Goal: Task Accomplishment & Management: Use online tool/utility

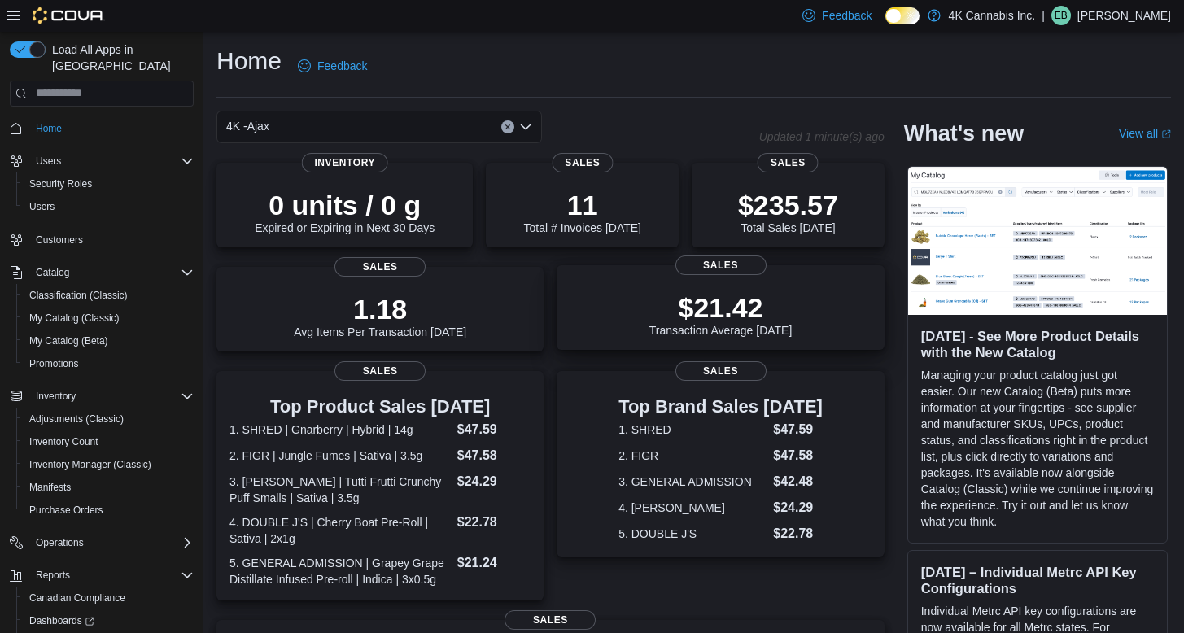
click at [703, 316] on p "$21.42" at bounding box center [720, 307] width 143 height 33
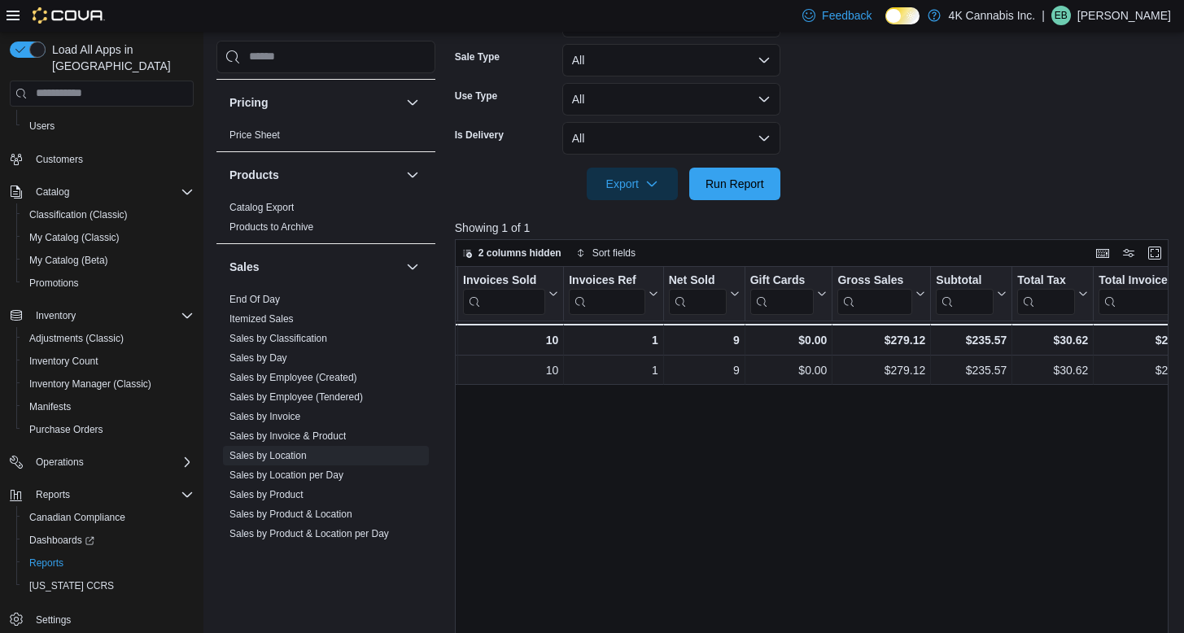
scroll to position [1023, 0]
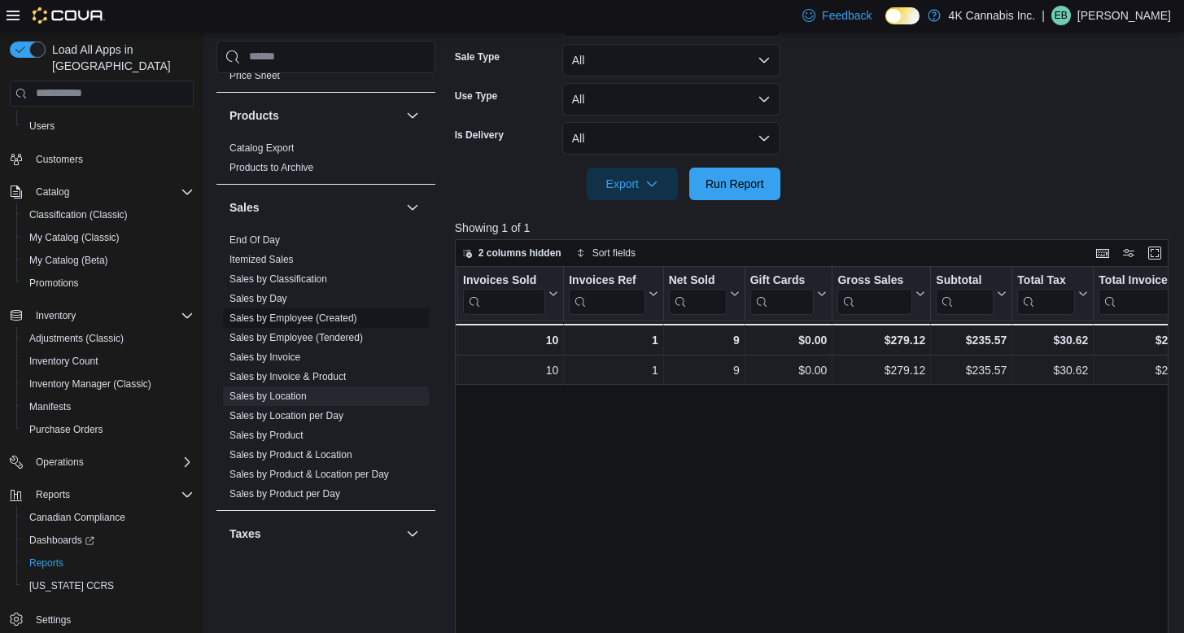
click at [293, 320] on link "Sales by Employee (Created)" at bounding box center [293, 317] width 128 height 11
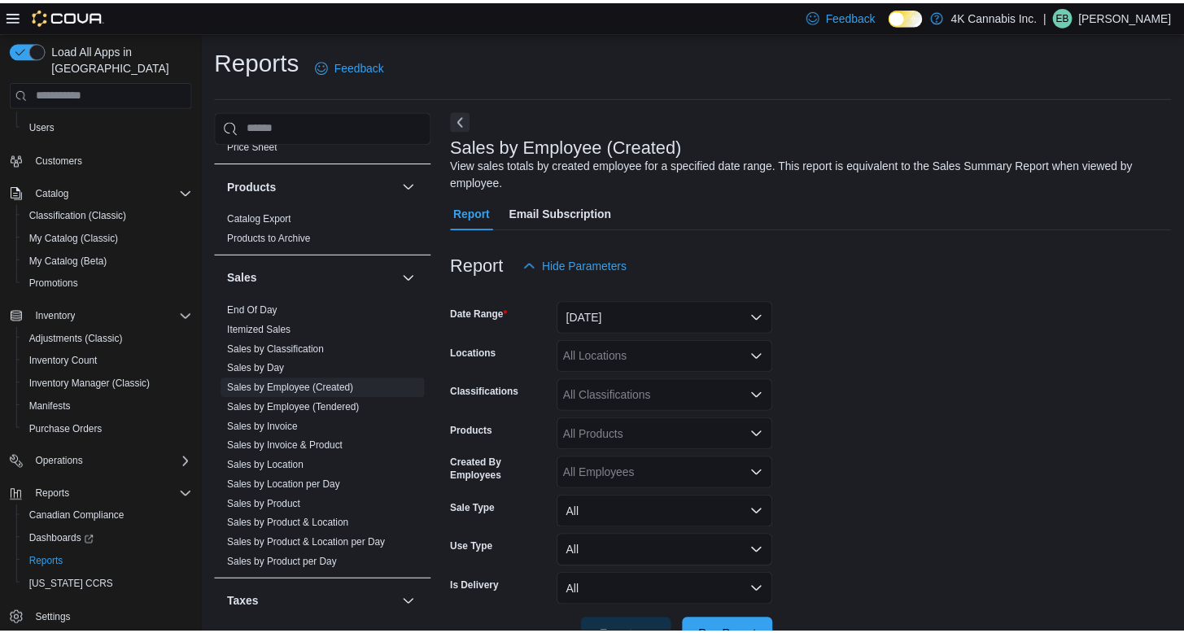
scroll to position [52, 0]
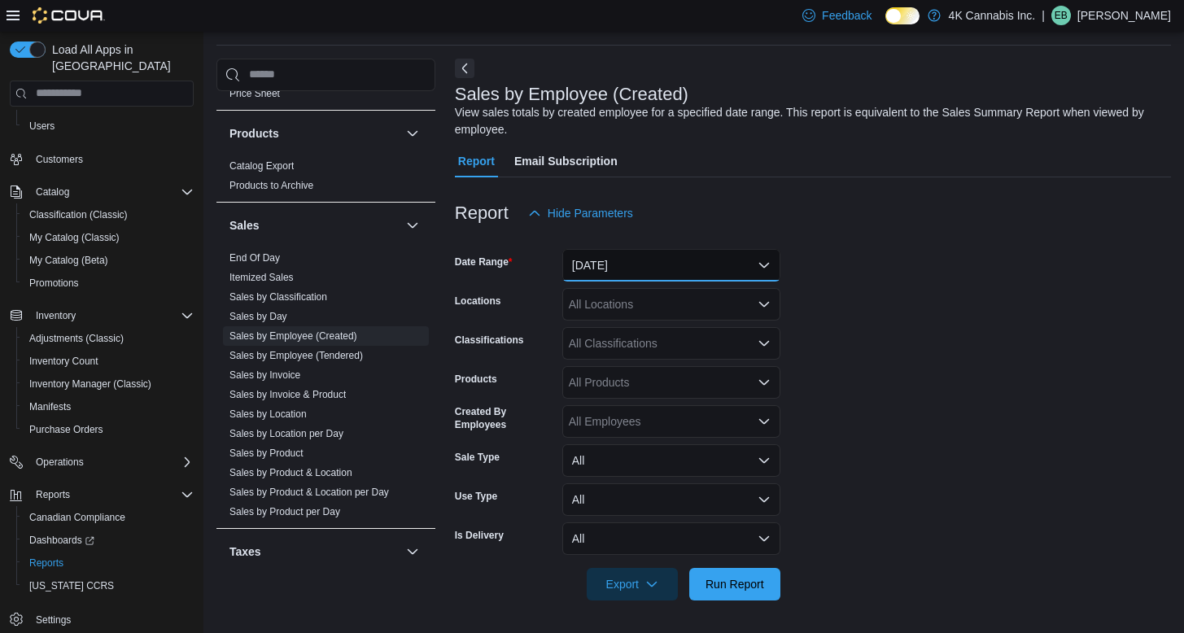
click at [695, 269] on button "Yesterday" at bounding box center [671, 265] width 218 height 33
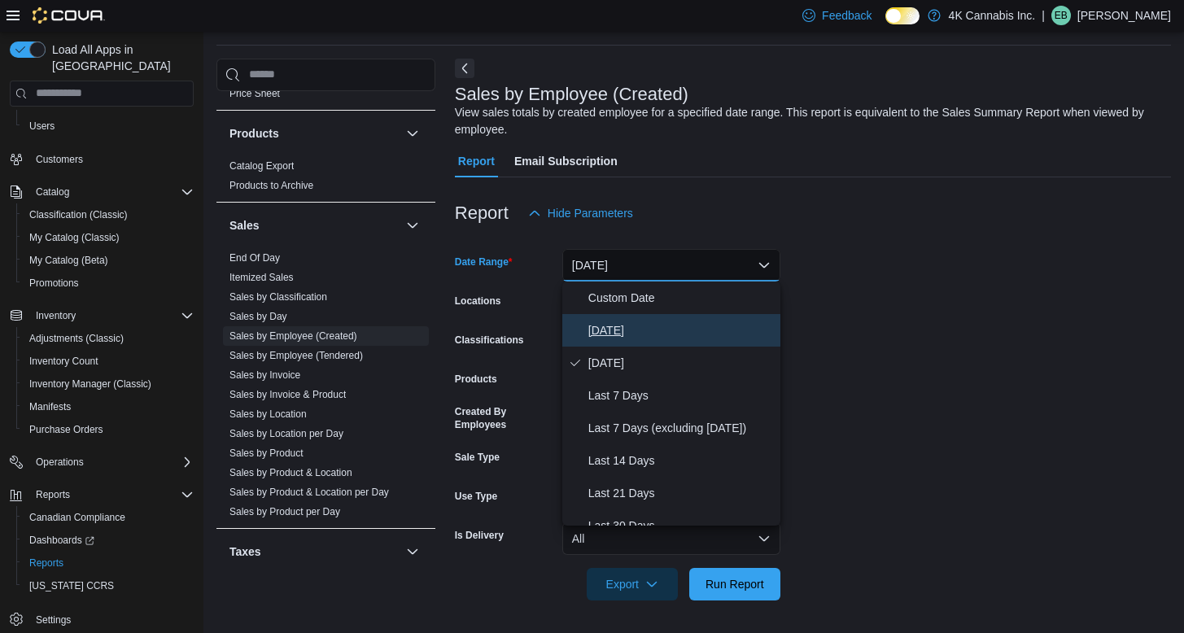
click at [643, 333] on span "Today" at bounding box center [680, 331] width 185 height 20
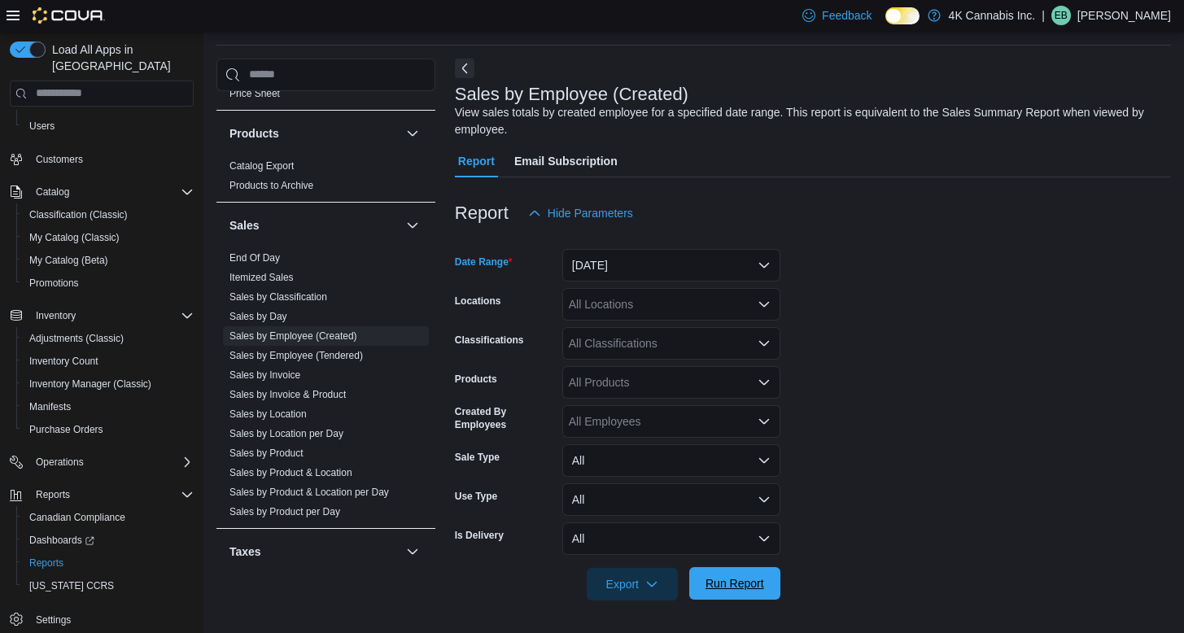
click at [713, 583] on span "Run Report" at bounding box center [734, 583] width 59 height 16
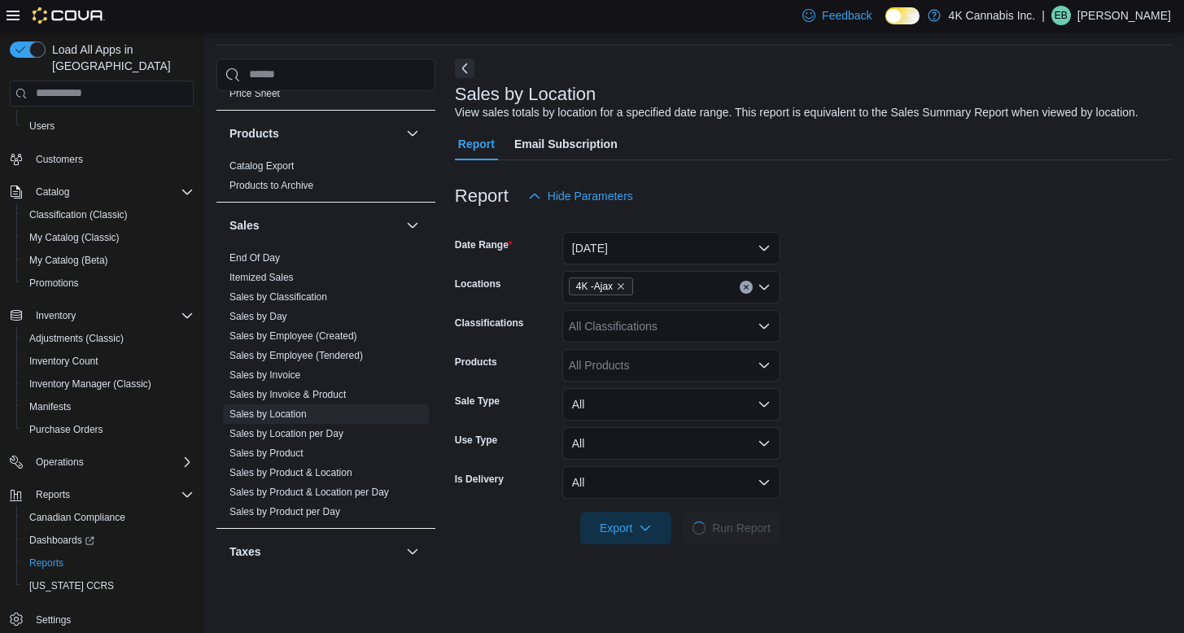
scroll to position [396, 0]
